Goal: Transaction & Acquisition: Purchase product/service

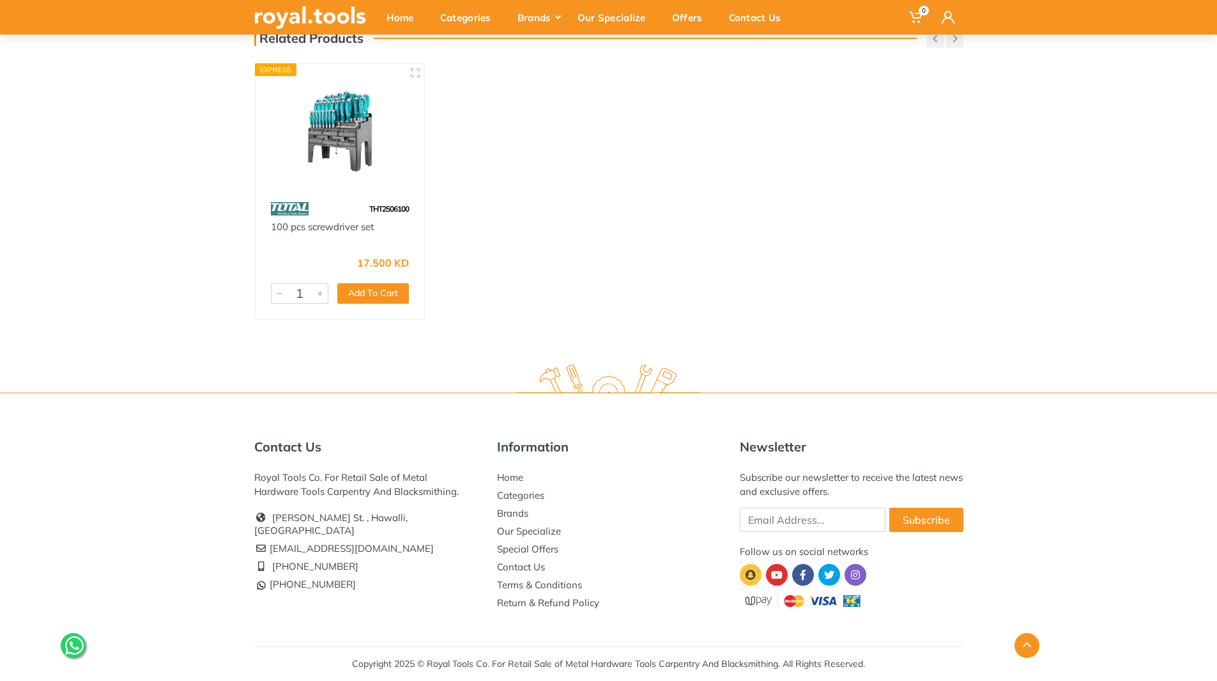
scroll to position [590, 0]
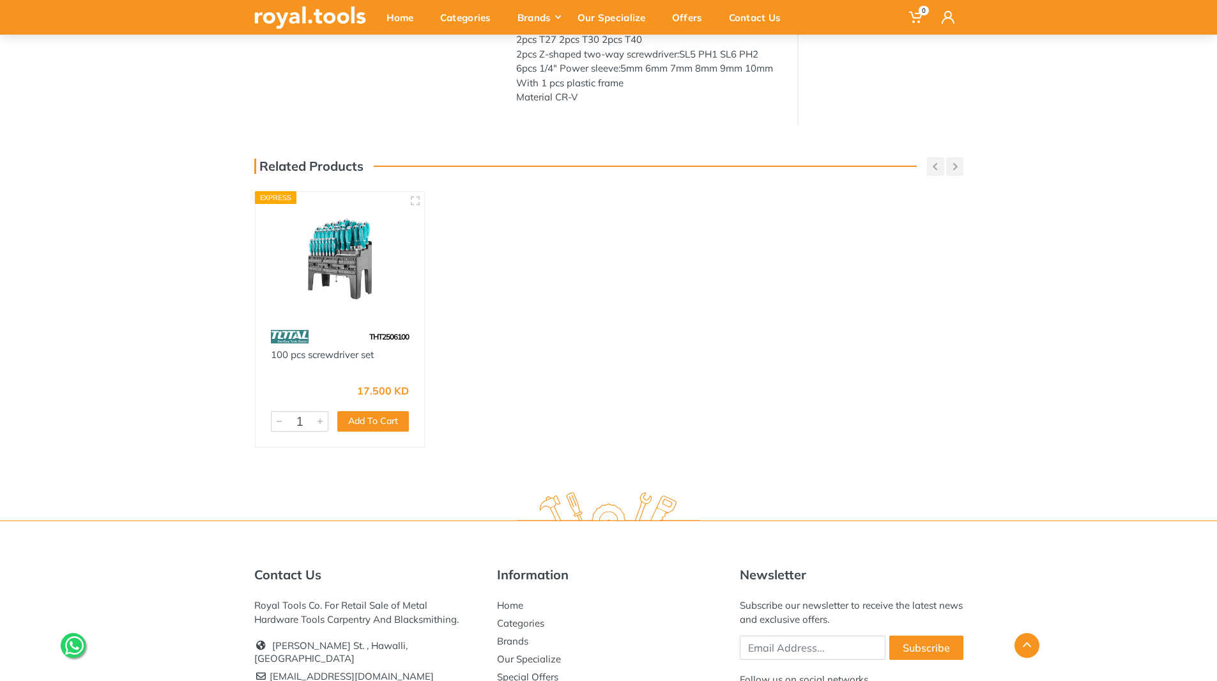
click at [344, 249] on img at bounding box center [340, 257] width 146 height 109
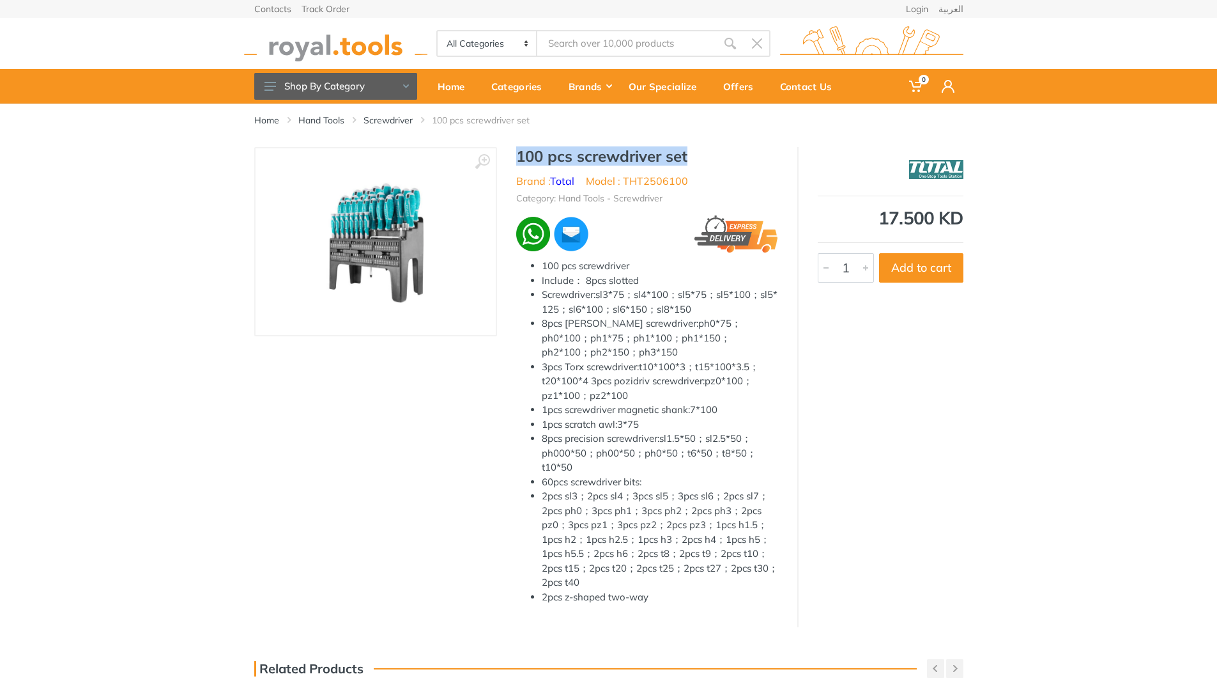
drag, startPoint x: 695, startPoint y: 158, endPoint x: 520, endPoint y: 155, distance: 175.8
click at [520, 155] on h1 "100 pcs screwdriver set" at bounding box center [647, 156] width 262 height 19
copy h1 "100 pcs screwdriver set"
drag, startPoint x: 691, startPoint y: 180, endPoint x: 502, endPoint y: 180, distance: 188.5
click at [502, 180] on div "100 pcs screwdriver set Brand : Total Model : THT2506100 Category: Hand Tools -…" at bounding box center [647, 380] width 300 height 467
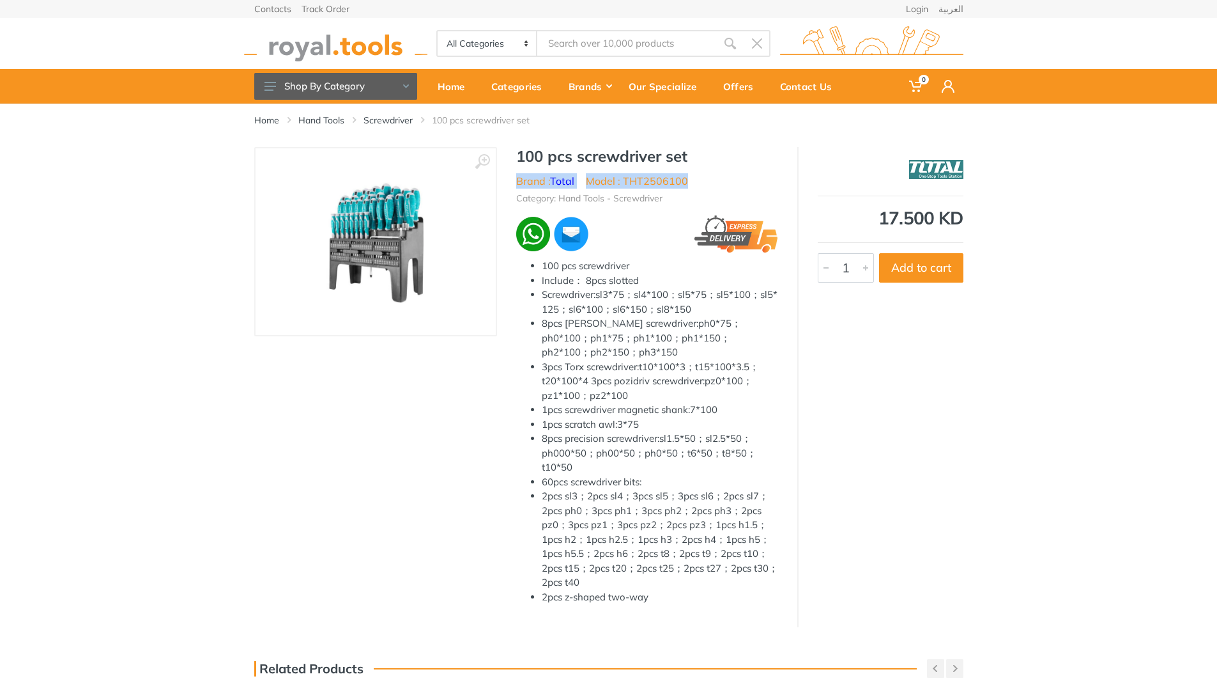
copy ul "Brand : Total Model : THT2506100"
